Goal: Task Accomplishment & Management: Use online tool/utility

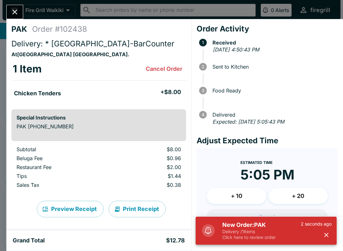
click at [331, 233] on button "button" at bounding box center [326, 235] width 10 height 10
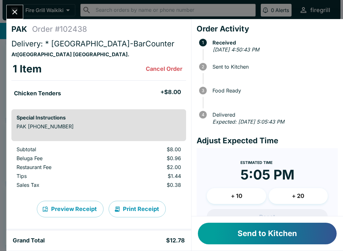
click at [241, 237] on button "Send to Kitchen" at bounding box center [267, 234] width 139 height 22
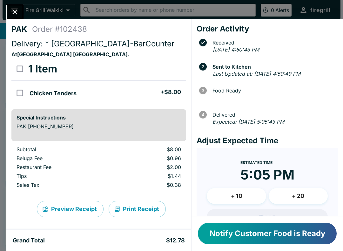
click at [272, 225] on button "Notify Customer Food is Ready" at bounding box center [267, 234] width 139 height 22
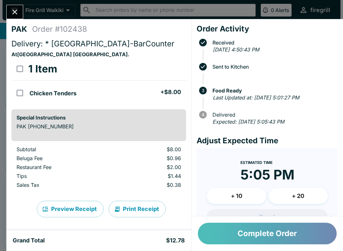
click at [272, 229] on button "Complete Order" at bounding box center [267, 234] width 139 height 22
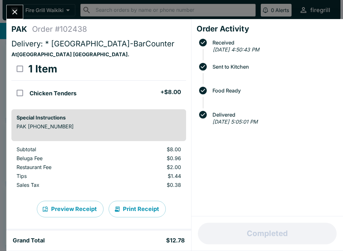
click at [14, 16] on icon "Close" at bounding box center [14, 12] width 9 height 9
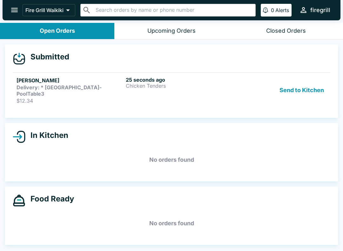
click at [296, 85] on button "Send to Kitchen" at bounding box center [302, 90] width 50 height 27
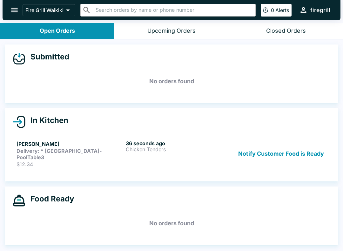
scroll to position [1, 0]
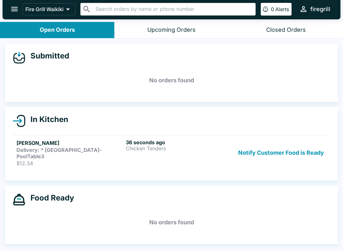
click at [66, 148] on strong "Delivery: * [GEOGRAPHIC_DATA]-PoolTable3" at bounding box center [59, 153] width 85 height 13
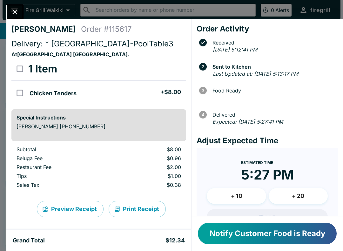
click at [262, 234] on button "Notify Customer Food is Ready" at bounding box center [267, 234] width 139 height 22
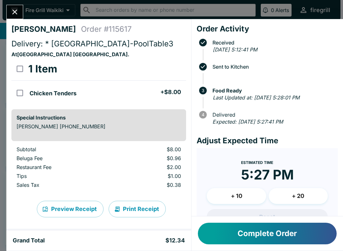
click at [262, 243] on button "Complete Order" at bounding box center [267, 234] width 139 height 22
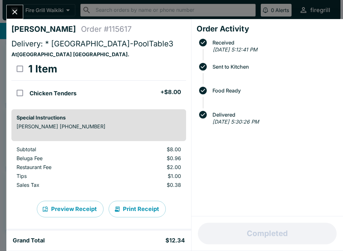
click at [14, 11] on icon "Close" at bounding box center [14, 12] width 5 height 5
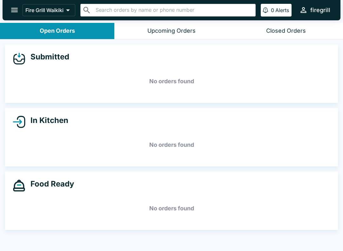
click at [113, 248] on div "Submitted No orders found In Kitchen No orders found Food Ready No orders found" at bounding box center [171, 145] width 343 height 213
click at [276, 31] on div "Closed Orders" at bounding box center [286, 30] width 40 height 7
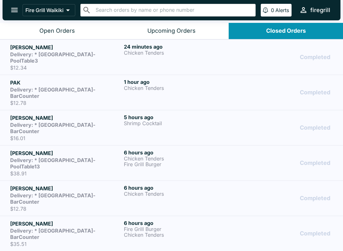
click at [35, 24] on button "Open Orders" at bounding box center [57, 31] width 114 height 16
